Goal: Navigation & Orientation: Find specific page/section

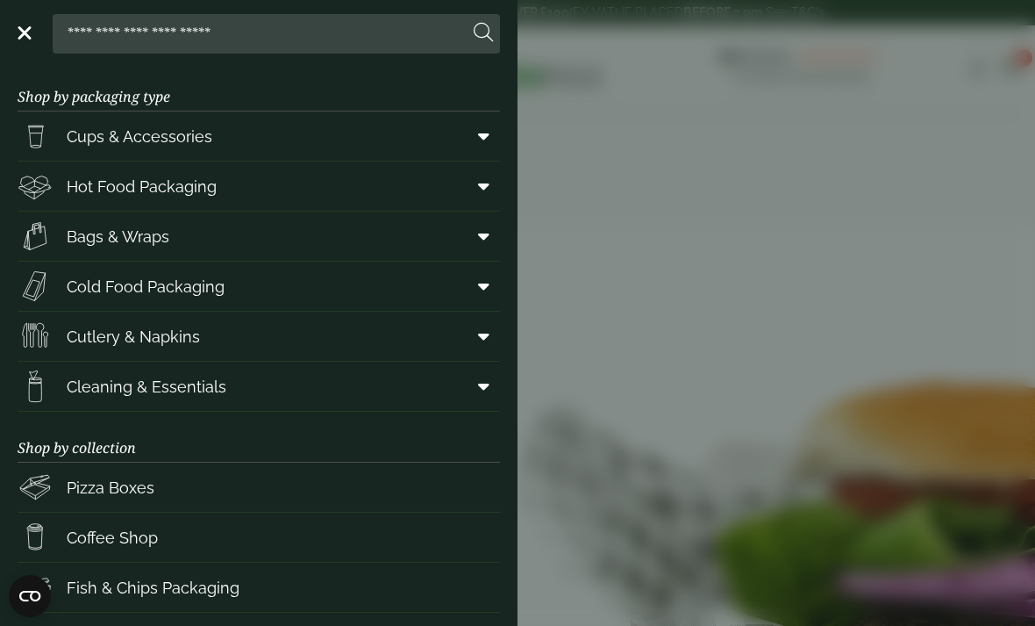
click at [477, 129] on span at bounding box center [480, 135] width 39 height 33
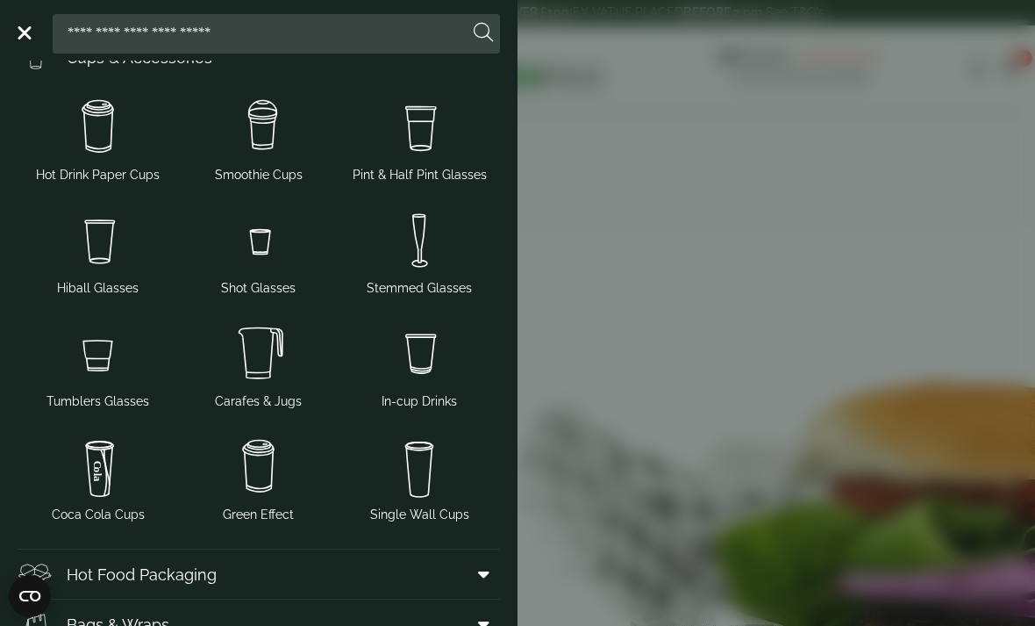
scroll to position [81, 0]
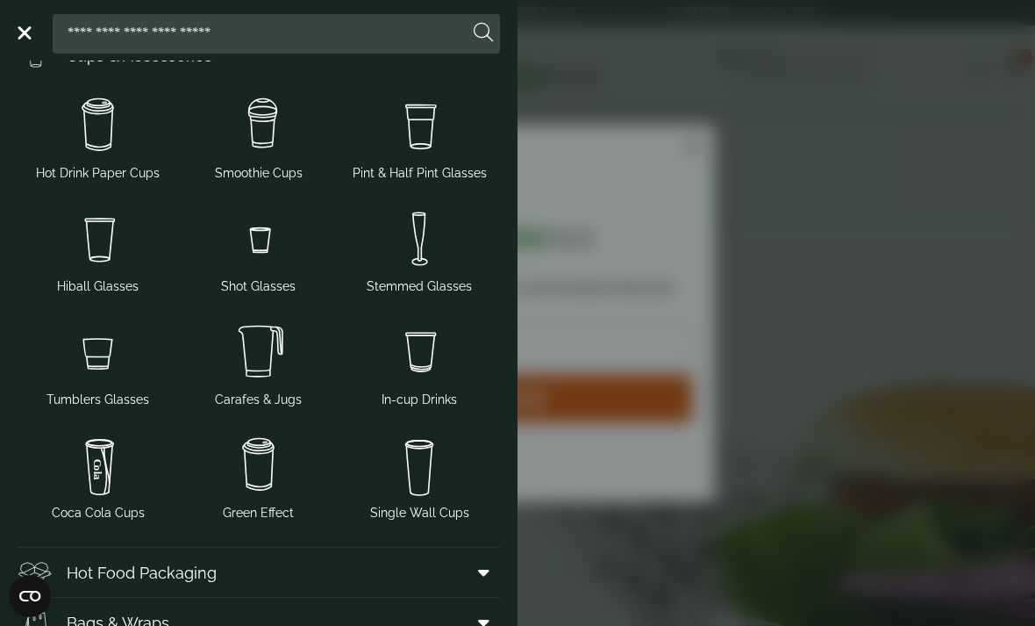
click at [289, 136] on img at bounding box center [258, 125] width 147 height 70
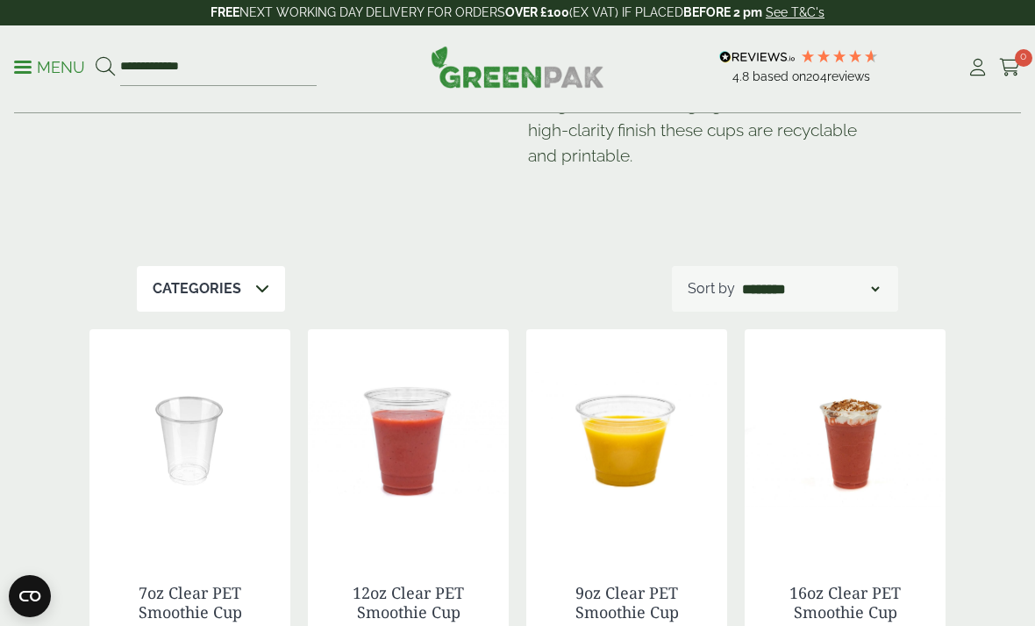
scroll to position [208, 0]
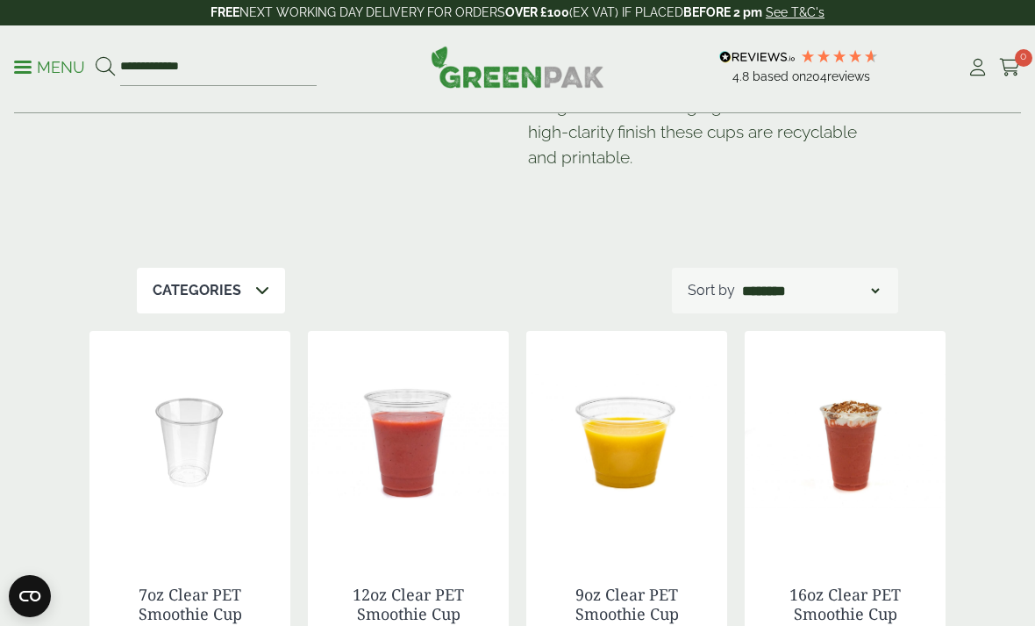
click at [39, 61] on p "Menu" at bounding box center [49, 67] width 71 height 21
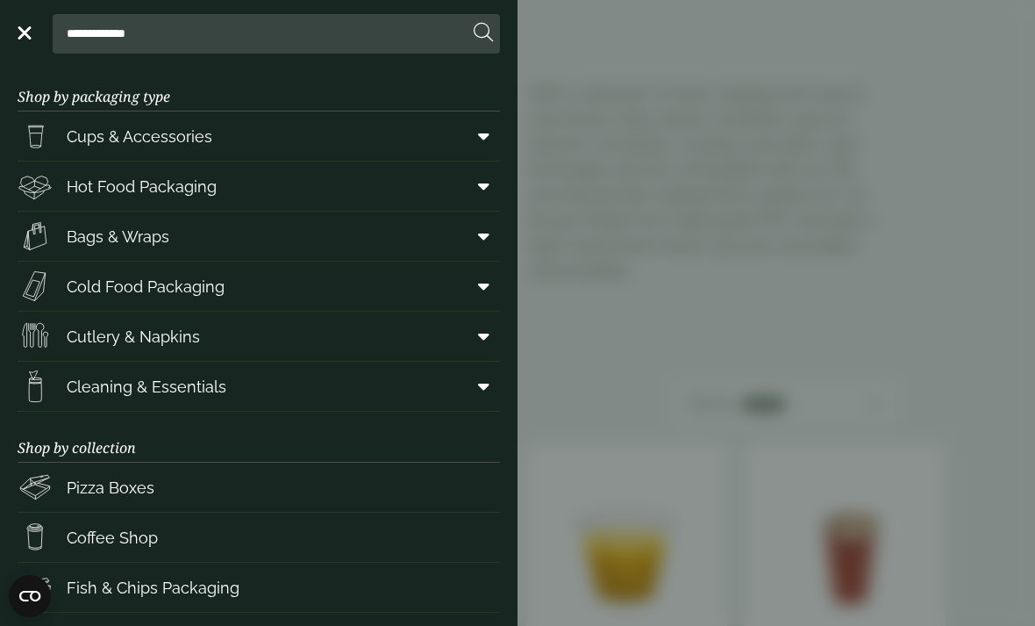
scroll to position [0, 0]
click at [83, 136] on span "Cups & Accessories" at bounding box center [140, 137] width 146 height 24
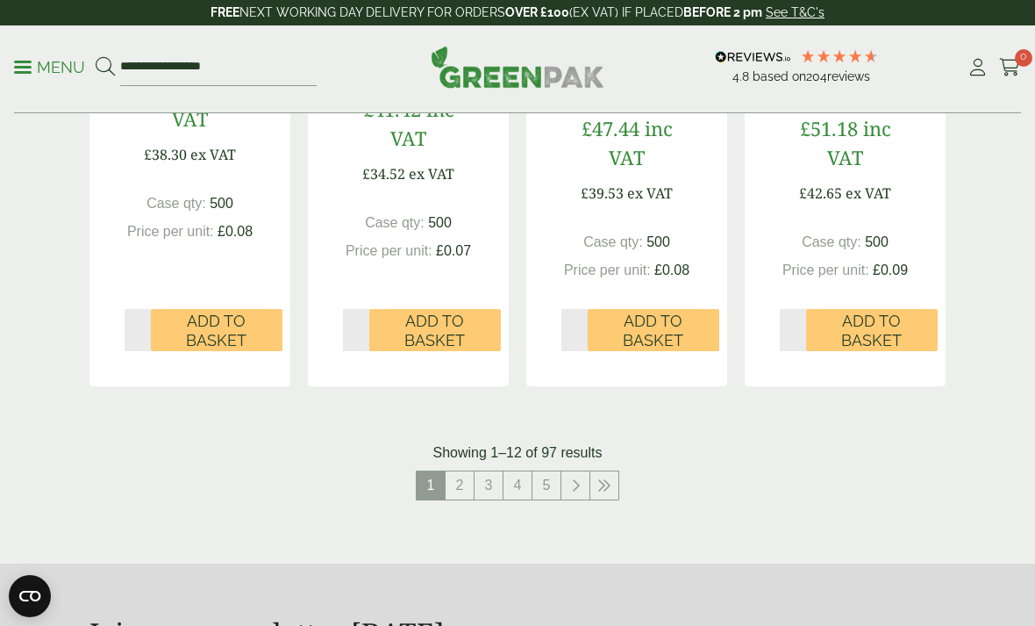
scroll to position [2059, 0]
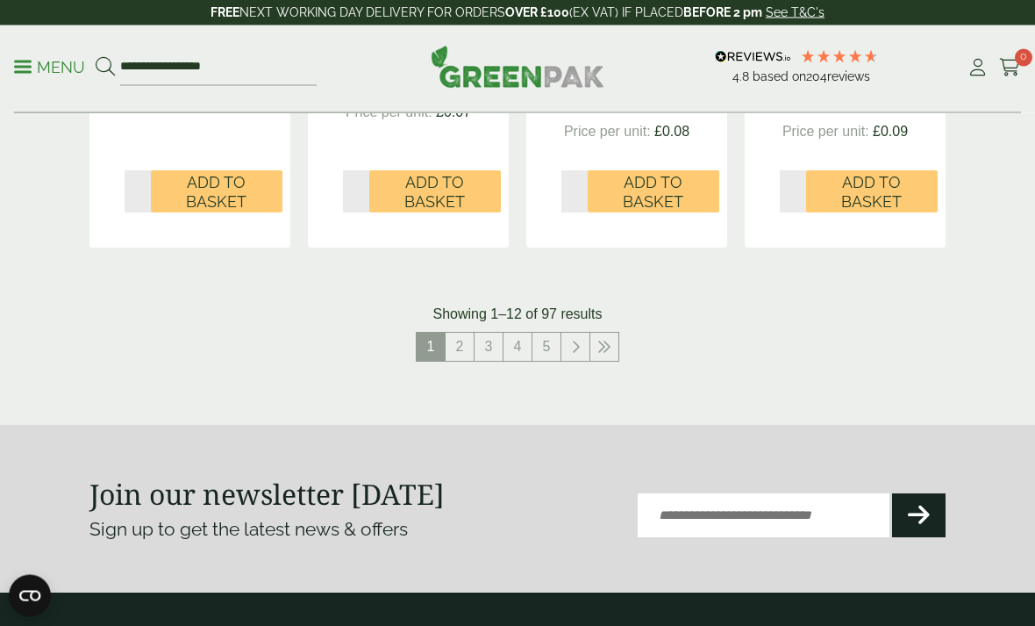
click at [456, 339] on link "2" at bounding box center [460, 347] width 28 height 28
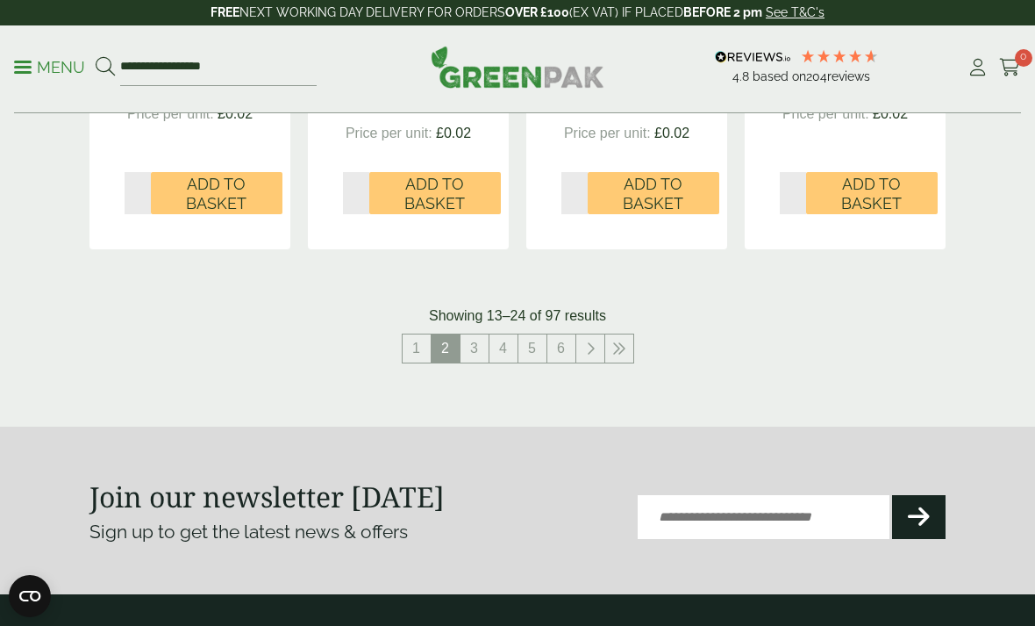
click at [430, 342] on link "1" at bounding box center [417, 348] width 28 height 28
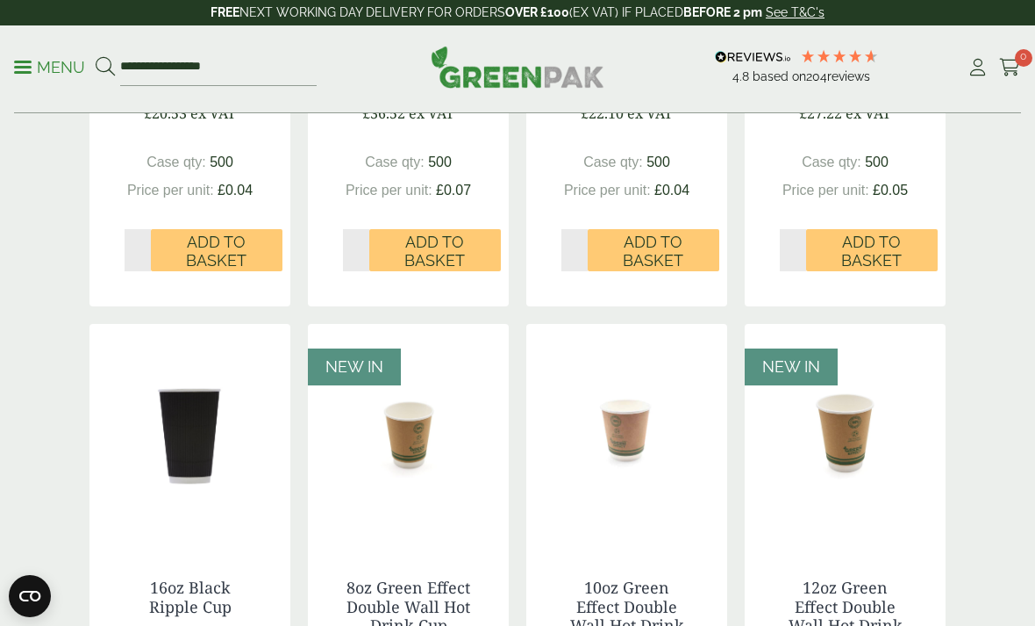
scroll to position [1354, 0]
